Goal: Task Accomplishment & Management: Use online tool/utility

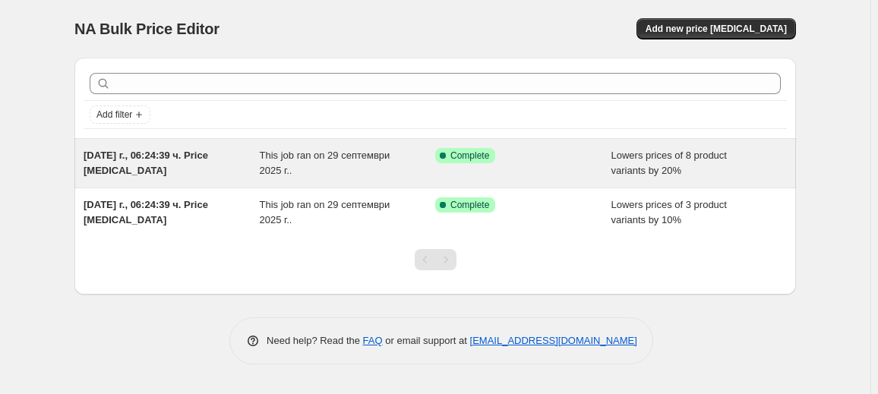
click at [312, 166] on div "This job ran on 29 септември 2025 г.." at bounding box center [348, 163] width 176 height 30
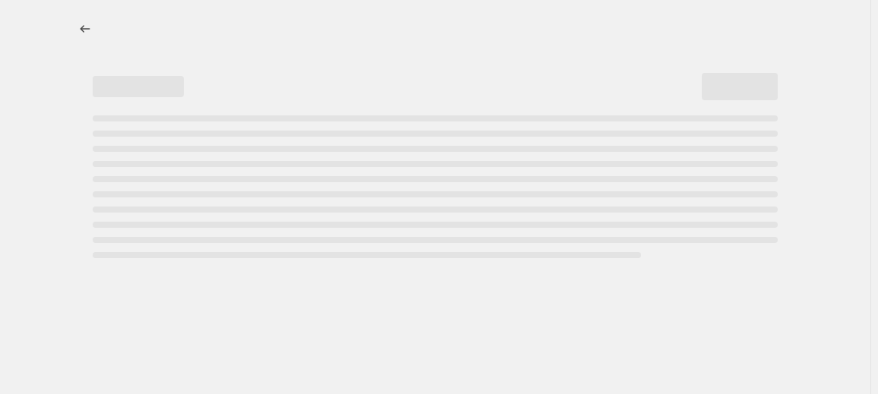
select select "percentage"
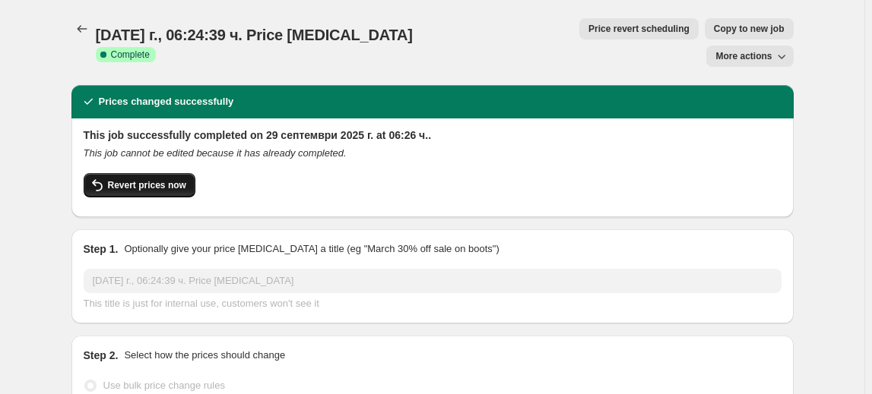
click at [159, 179] on span "Revert prices now" at bounding box center [147, 185] width 78 height 12
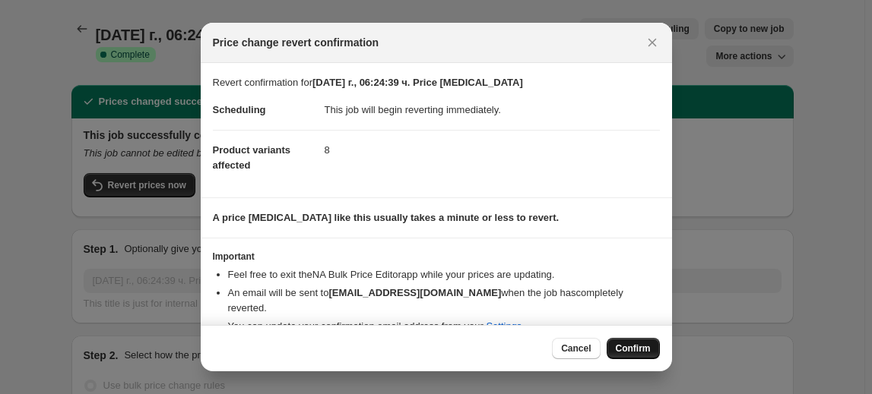
click at [632, 347] on span "Confirm" at bounding box center [633, 349] width 35 height 12
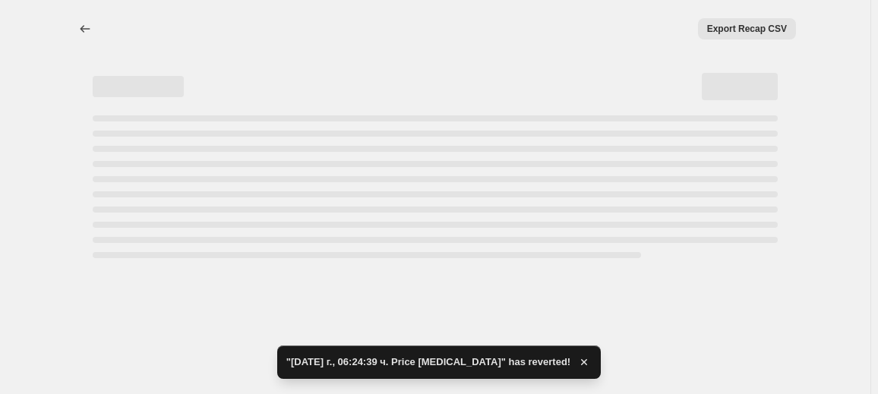
select select "percentage"
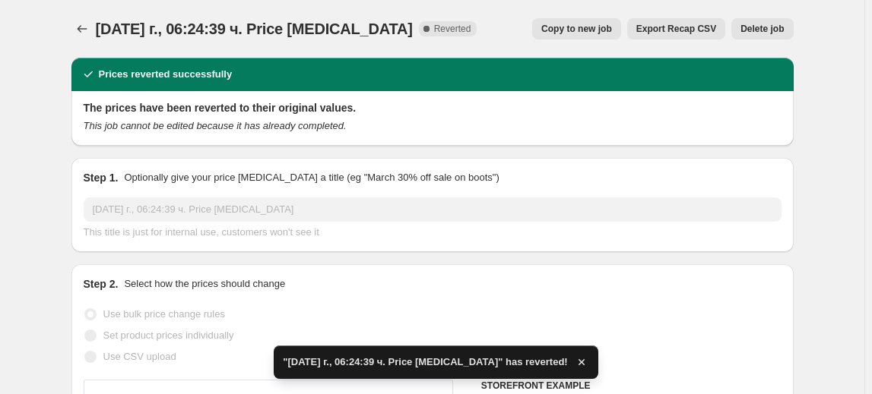
click at [777, 24] on span "Delete job" at bounding box center [761, 29] width 43 height 12
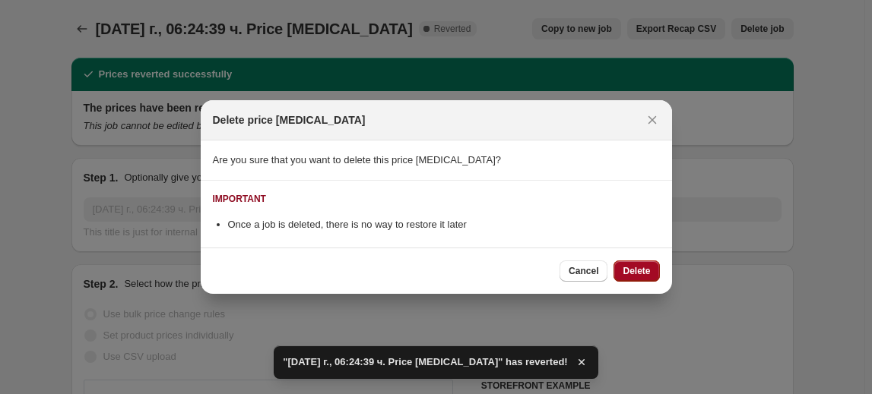
click at [631, 267] on span "Delete" at bounding box center [635, 271] width 27 height 12
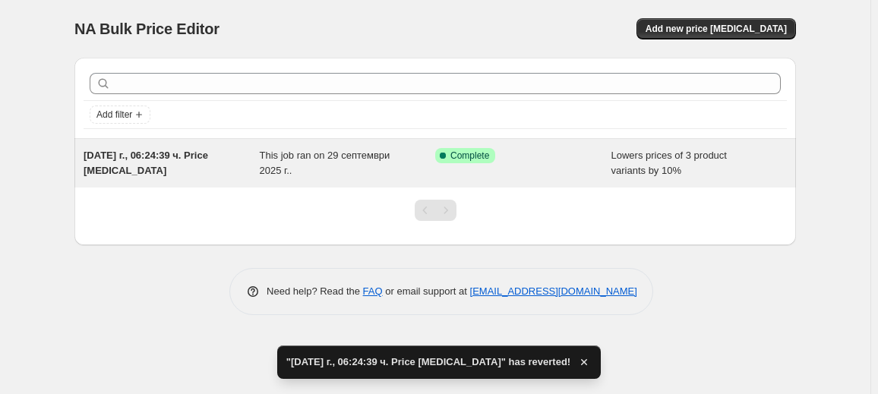
click at [378, 157] on span "This job ran on 29 септември 2025 г.." at bounding box center [325, 163] width 131 height 27
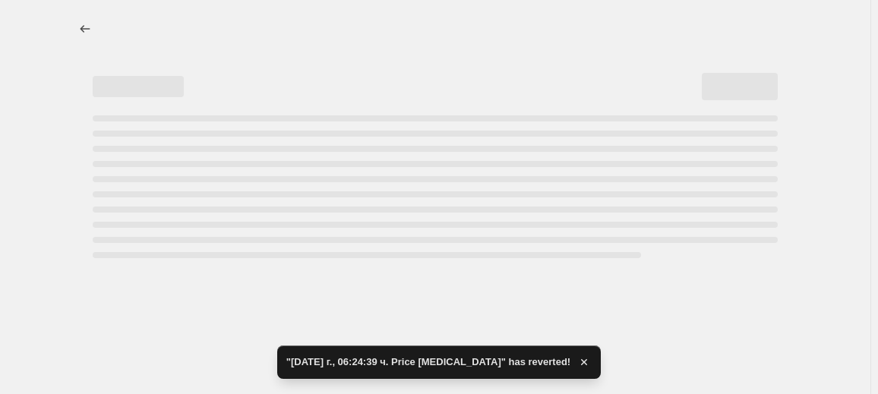
select select "percentage"
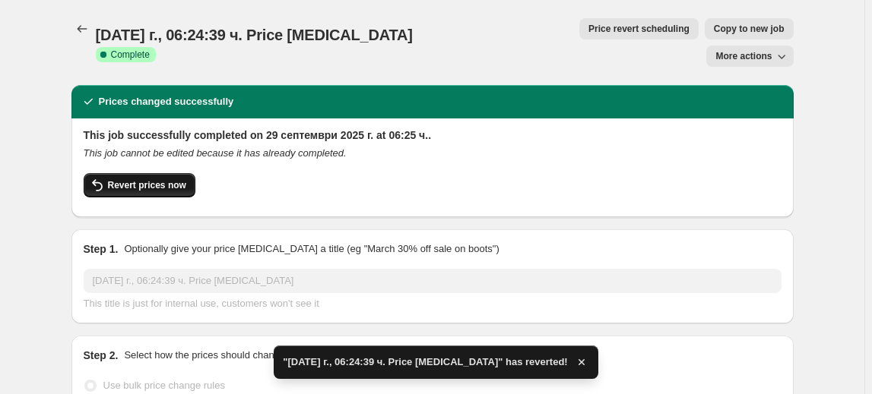
click at [138, 179] on span "Revert prices now" at bounding box center [147, 185] width 78 height 12
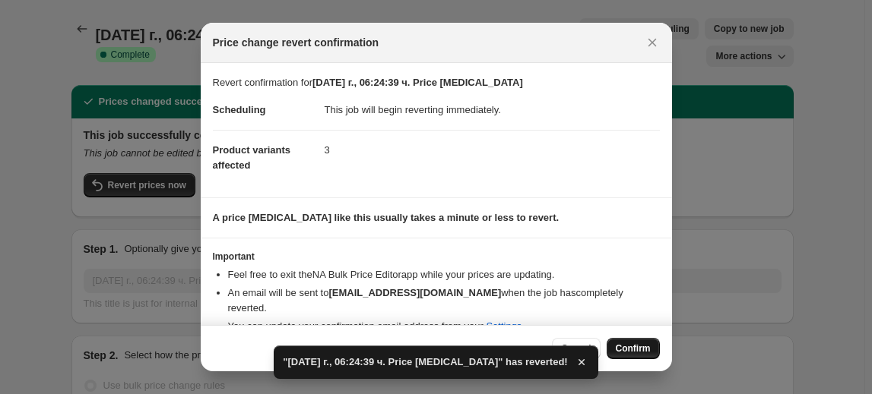
click at [639, 346] on span "Confirm" at bounding box center [633, 349] width 35 height 12
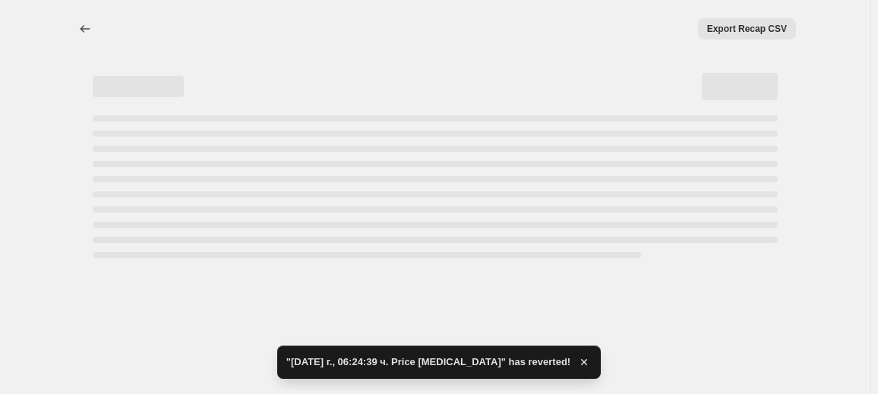
select select "percentage"
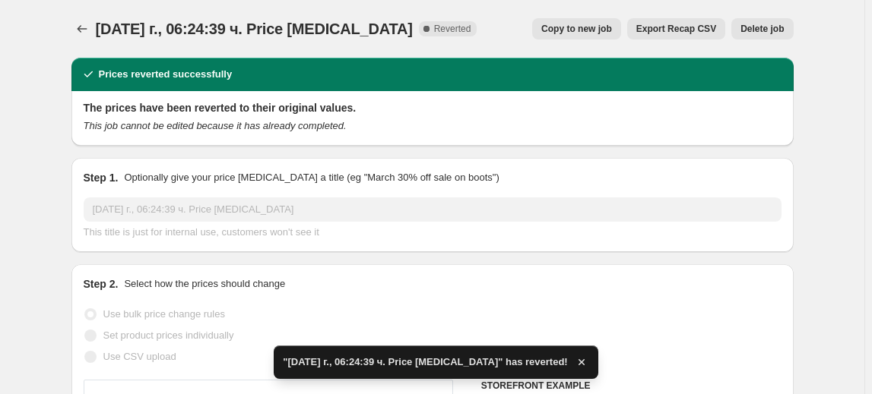
click at [761, 27] on span "Delete job" at bounding box center [761, 29] width 43 height 12
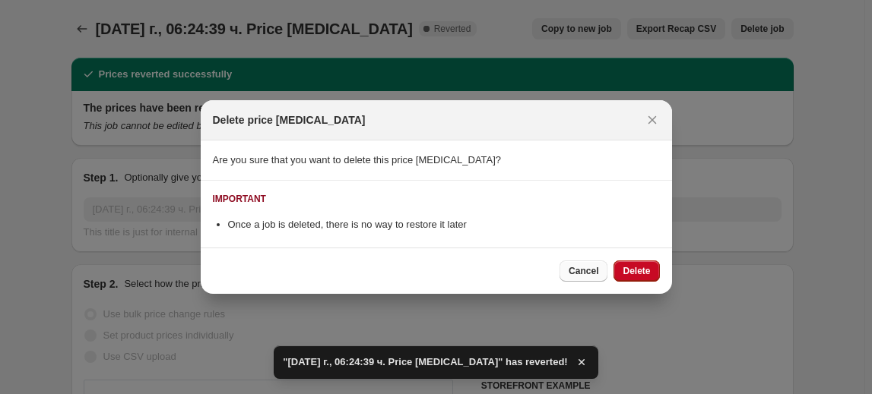
drag, startPoint x: 640, startPoint y: 271, endPoint x: 606, endPoint y: 270, distance: 34.2
click at [638, 271] on span "Delete" at bounding box center [635, 271] width 27 height 12
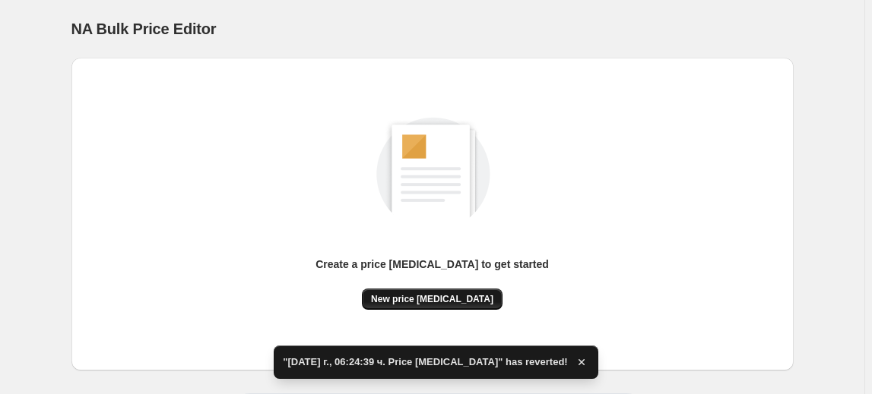
click at [460, 302] on span "New price [MEDICAL_DATA]" at bounding box center [432, 299] width 122 height 12
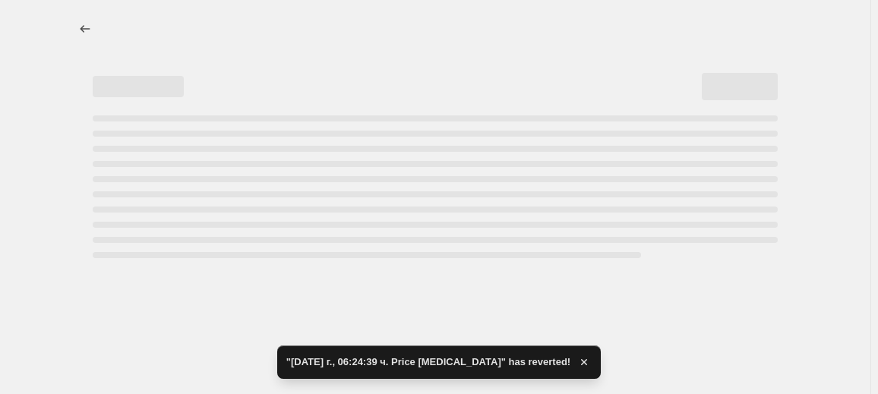
select select "percentage"
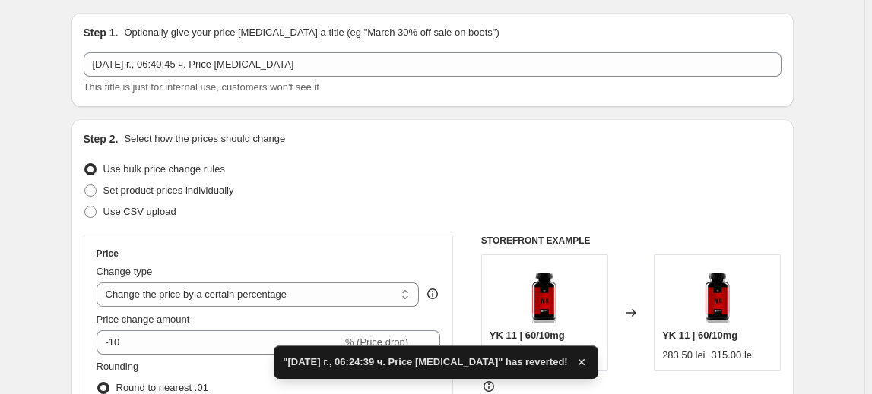
scroll to position [138, 0]
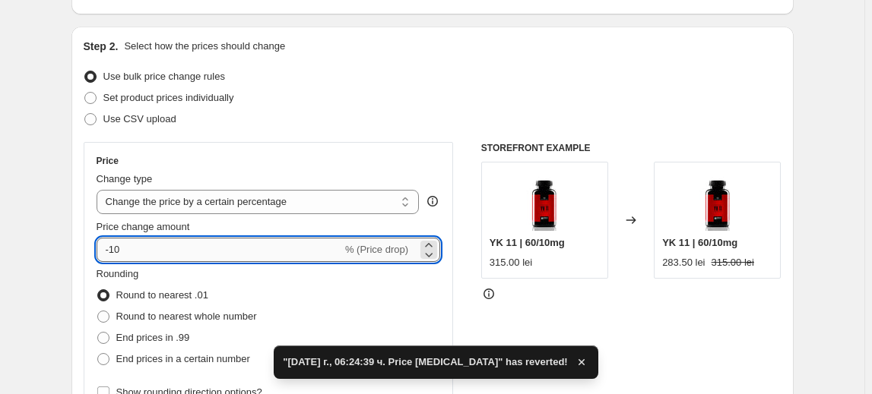
click at [122, 251] on input "-10" at bounding box center [219, 250] width 245 height 24
click at [119, 250] on input "-10" at bounding box center [219, 250] width 245 height 24
type input "-30"
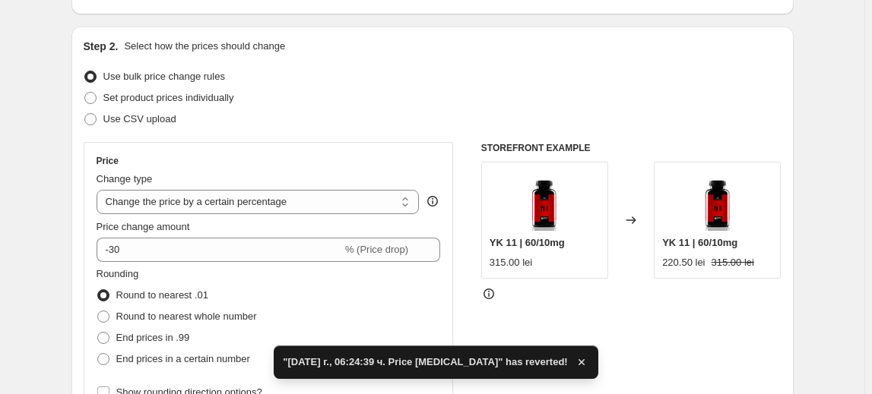
drag, startPoint x: 164, startPoint y: 270, endPoint x: 172, endPoint y: 271, distance: 7.6
click at [164, 270] on fieldset "Rounding Round to nearest .01 Round to nearest whole number End prices in .99 E…" at bounding box center [177, 318] width 160 height 103
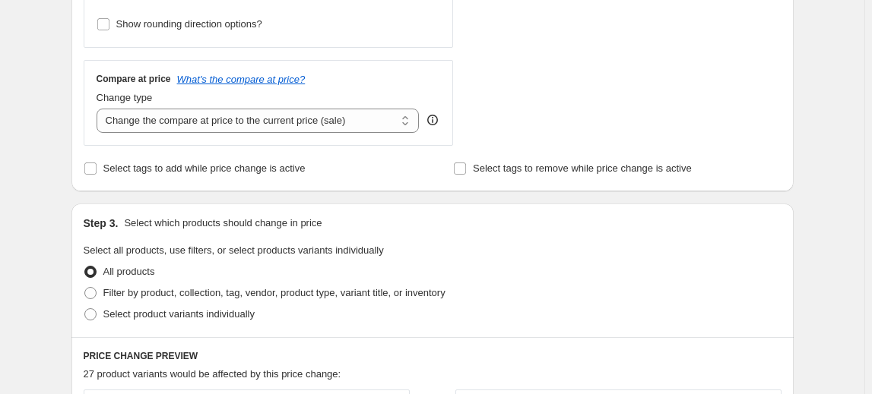
scroll to position [552, 0]
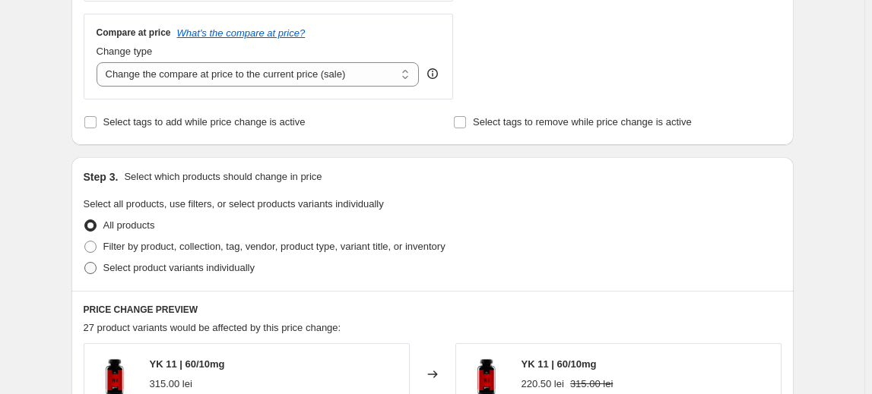
click at [168, 266] on span "Select product variants individually" at bounding box center [178, 267] width 151 height 11
click at [85, 263] on input "Select product variants individually" at bounding box center [84, 262] width 1 height 1
radio input "true"
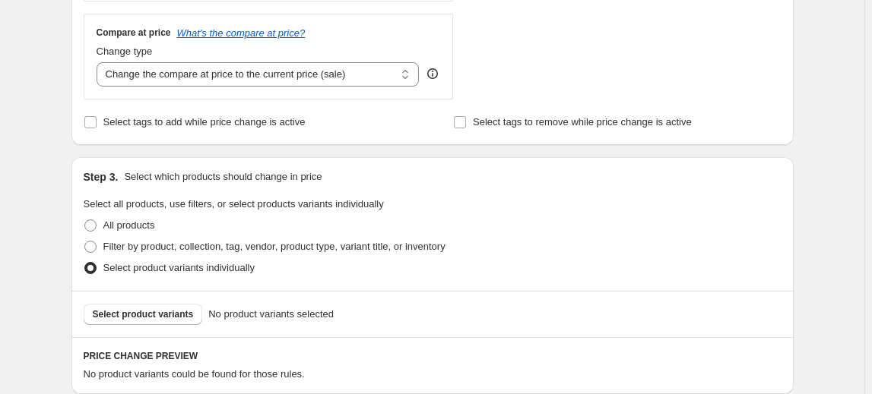
click at [145, 315] on span "Select product variants" at bounding box center [143, 315] width 101 height 12
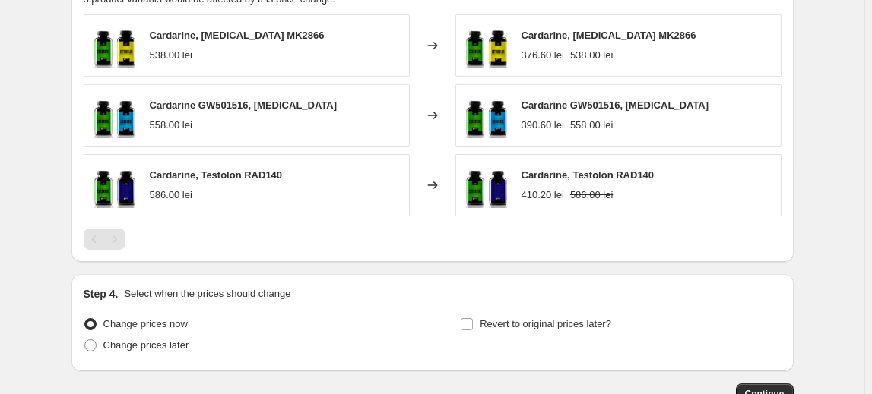
scroll to position [1028, 0]
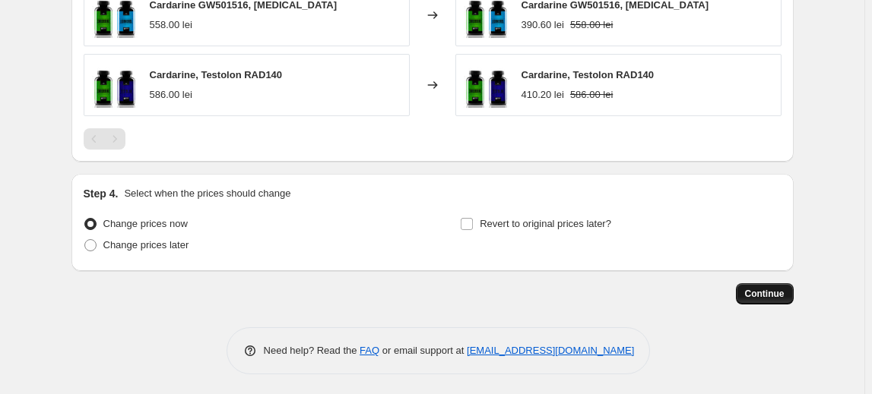
click at [755, 291] on span "Continue" at bounding box center [765, 294] width 40 height 12
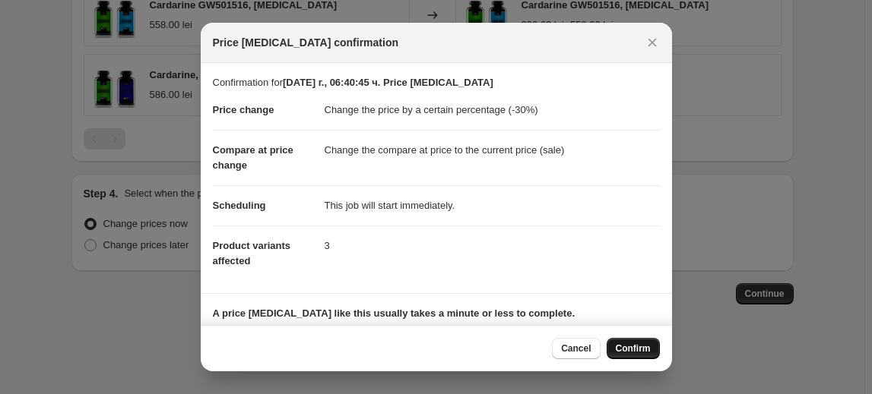
click at [637, 347] on span "Confirm" at bounding box center [633, 349] width 35 height 12
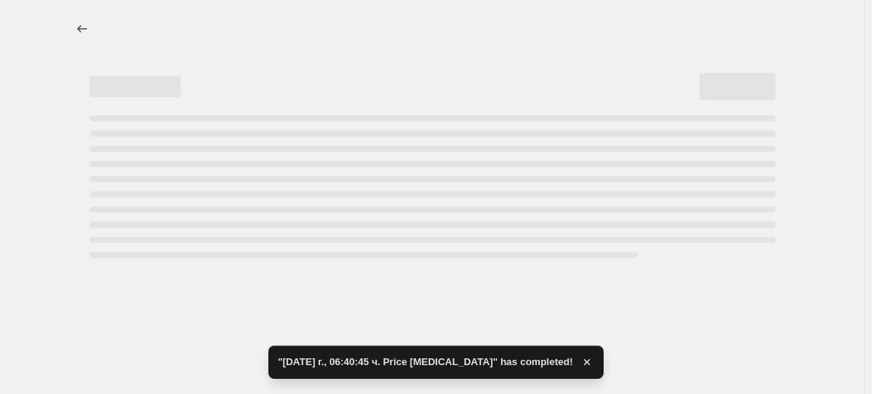
select select "percentage"
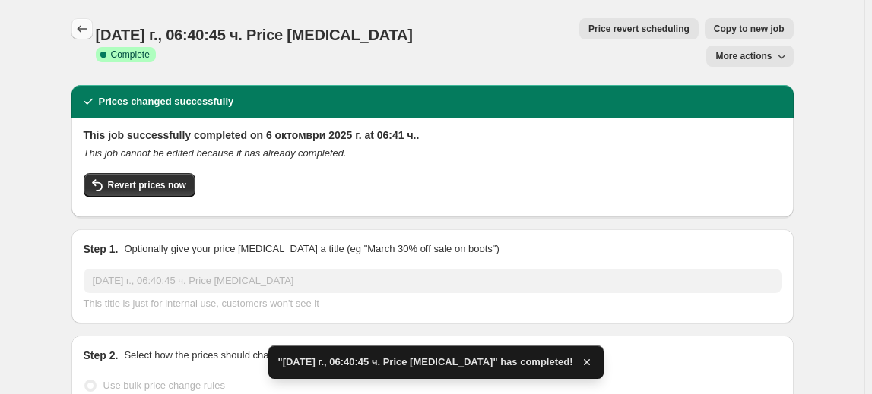
click at [81, 33] on icon "Price change jobs" at bounding box center [81, 28] width 15 height 15
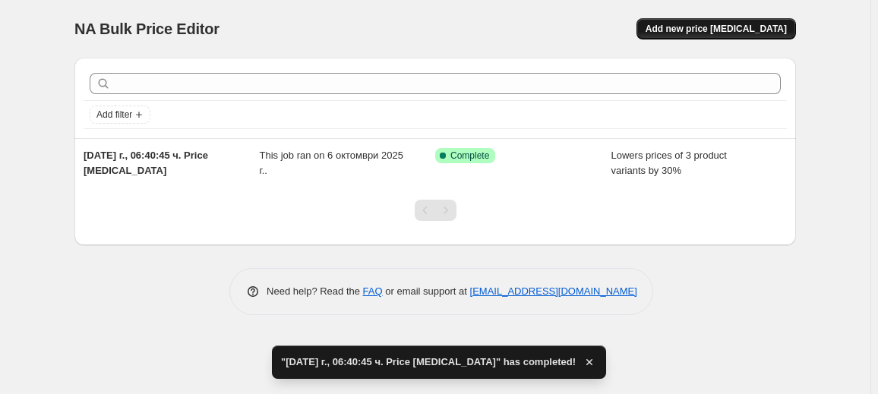
click at [728, 24] on span "Add new price [MEDICAL_DATA]" at bounding box center [716, 29] width 141 height 12
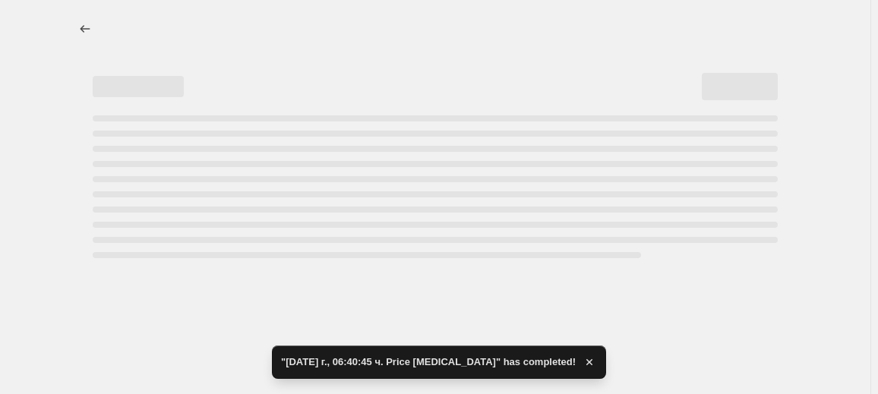
select select "percentage"
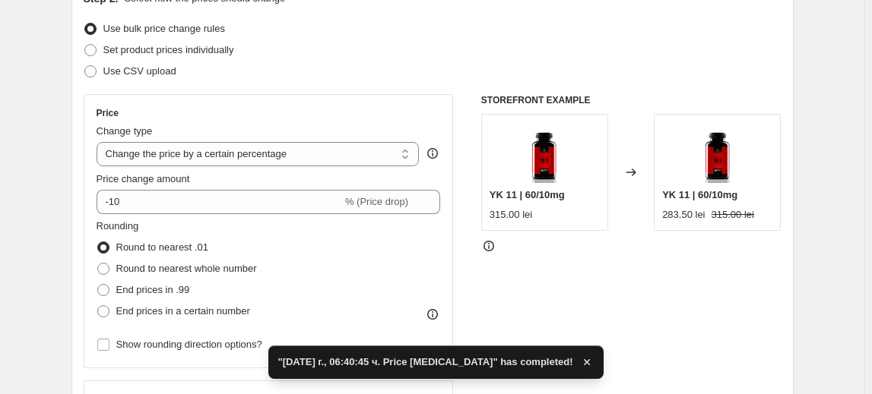
scroll to position [207, 0]
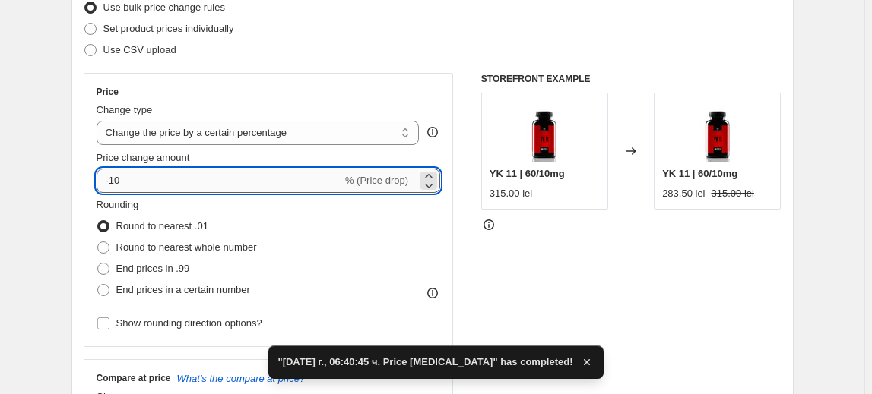
click at [119, 184] on input "-10" at bounding box center [219, 181] width 245 height 24
type input "-40"
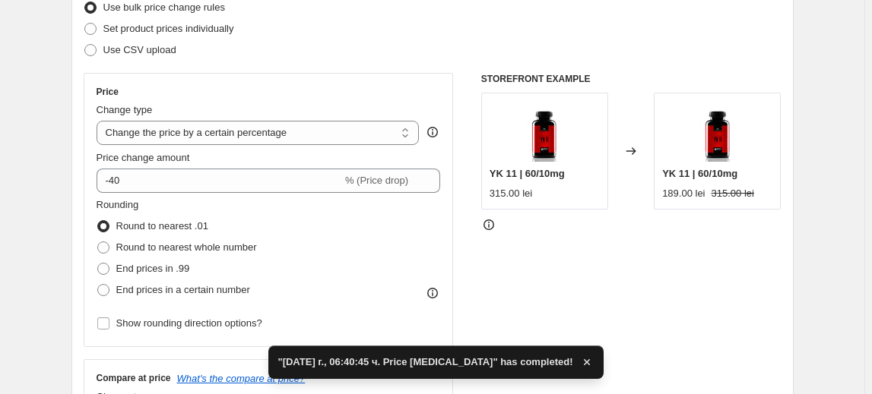
click at [167, 201] on fieldset "Rounding Round to nearest .01 Round to nearest whole number End prices in .99 E…" at bounding box center [177, 249] width 160 height 103
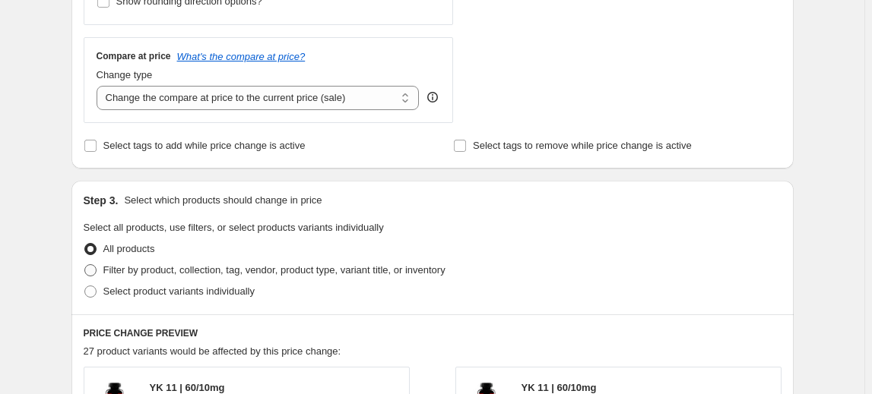
scroll to position [552, 0]
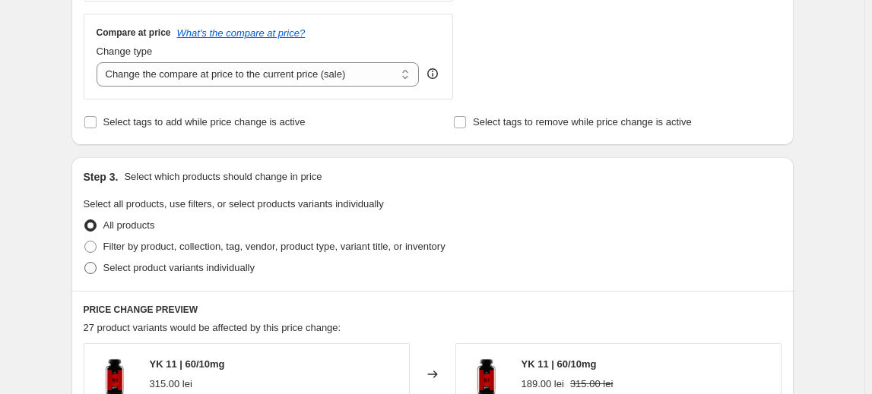
click at [179, 271] on span "Select product variants individually" at bounding box center [178, 267] width 151 height 11
click at [85, 263] on input "Select product variants individually" at bounding box center [84, 262] width 1 height 1
radio input "true"
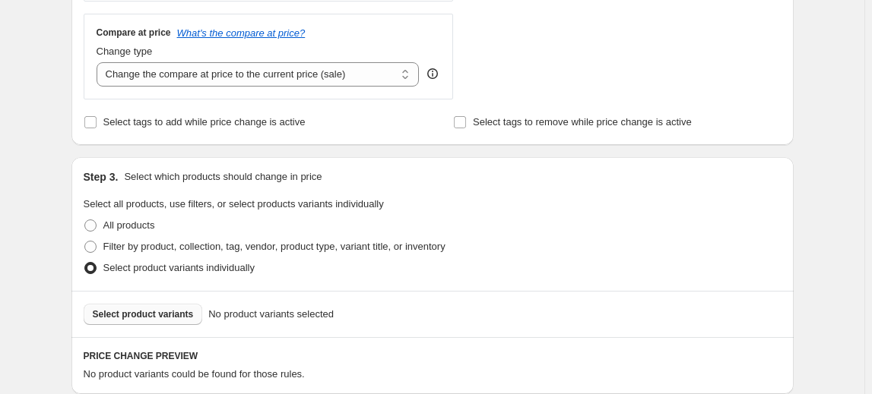
click at [140, 312] on span "Select product variants" at bounding box center [143, 315] width 101 height 12
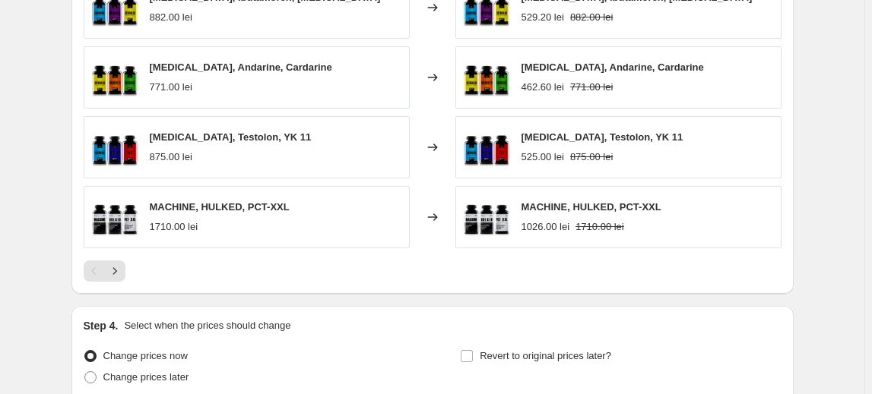
scroll to position [1167, 0]
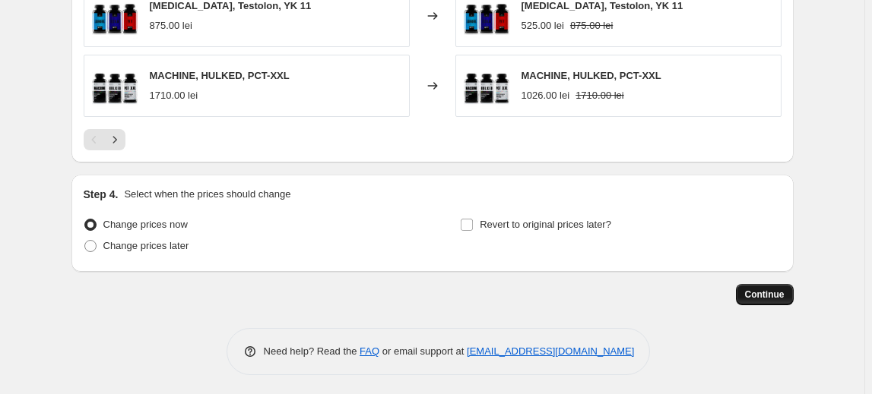
click at [761, 291] on span "Continue" at bounding box center [765, 295] width 40 height 12
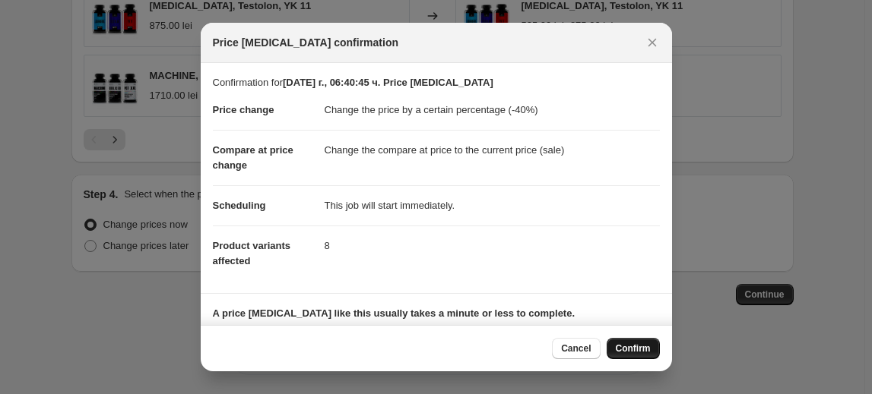
click at [631, 350] on span "Confirm" at bounding box center [633, 349] width 35 height 12
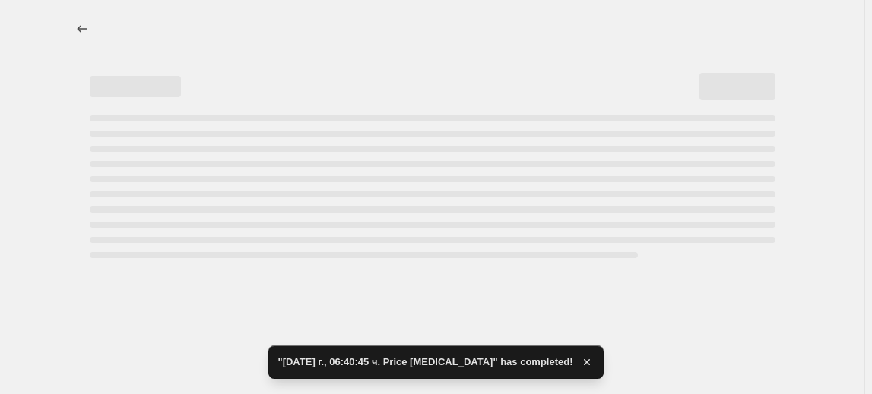
select select "percentage"
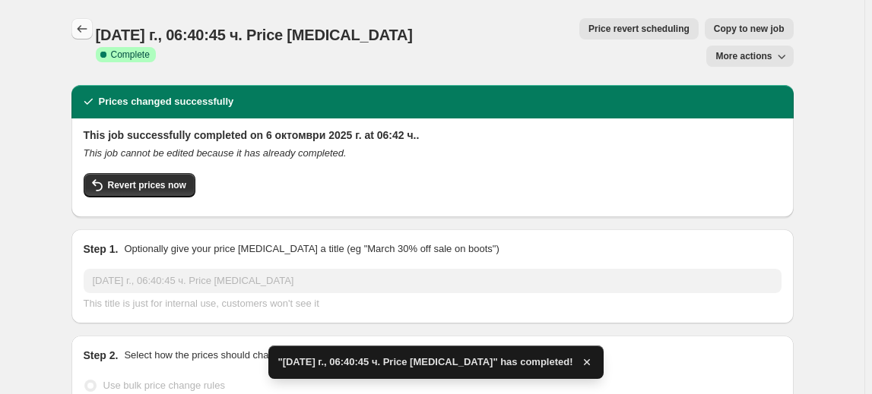
click at [86, 27] on icon "Price change jobs" at bounding box center [81, 28] width 15 height 15
